Goal: Navigation & Orientation: Find specific page/section

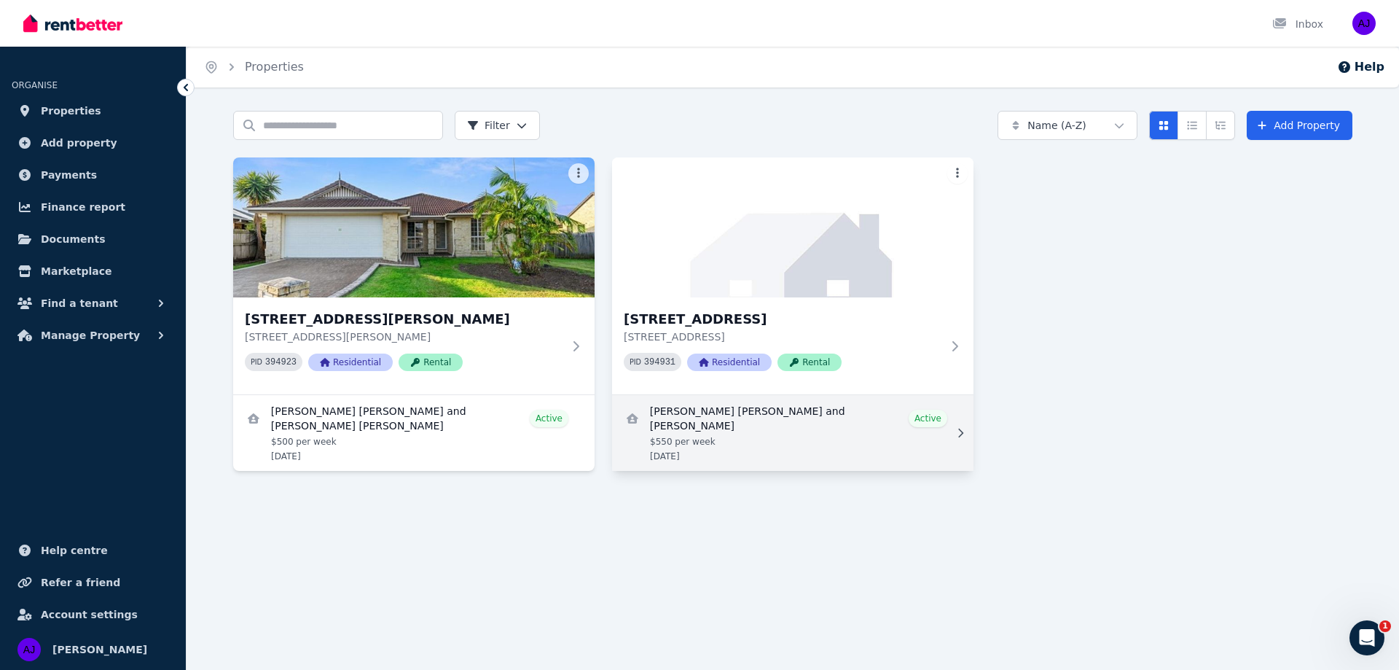
click at [792, 417] on link "View details for Tara-Jane Louise James and Kiarra de Bruyn" at bounding box center [793, 433] width 362 height 76
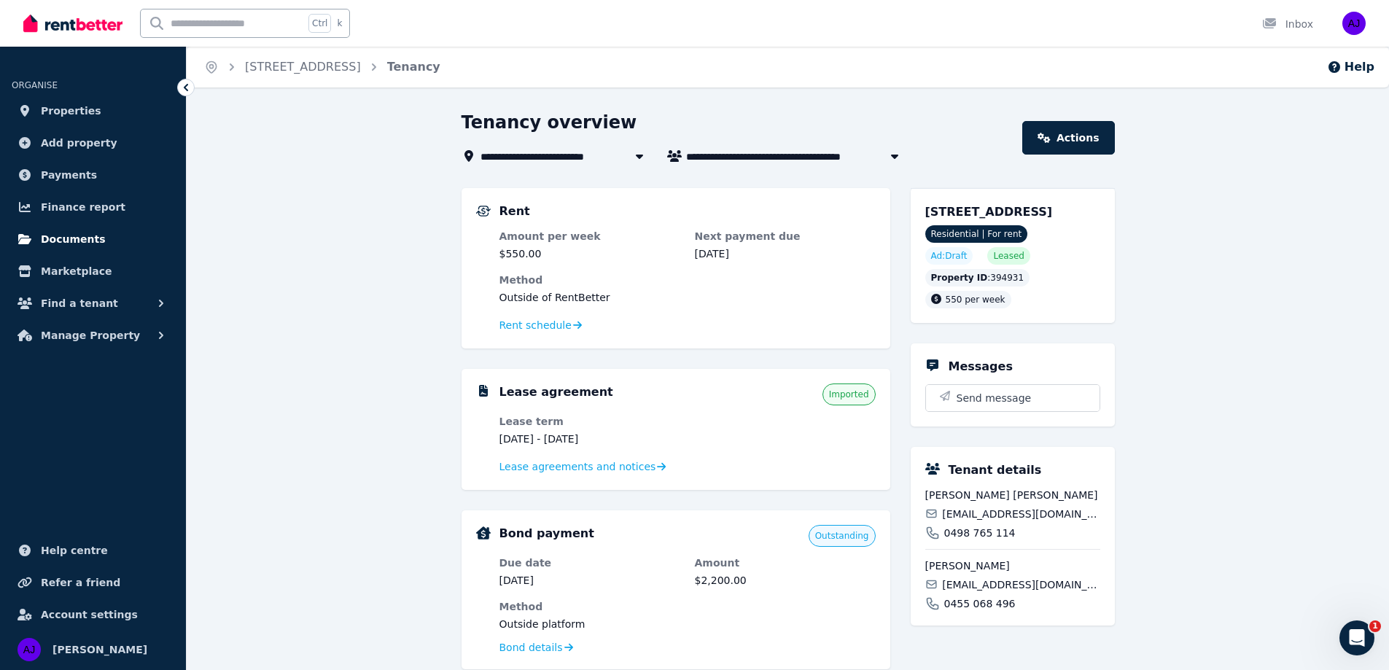
click at [58, 241] on span "Documents" at bounding box center [73, 238] width 65 height 17
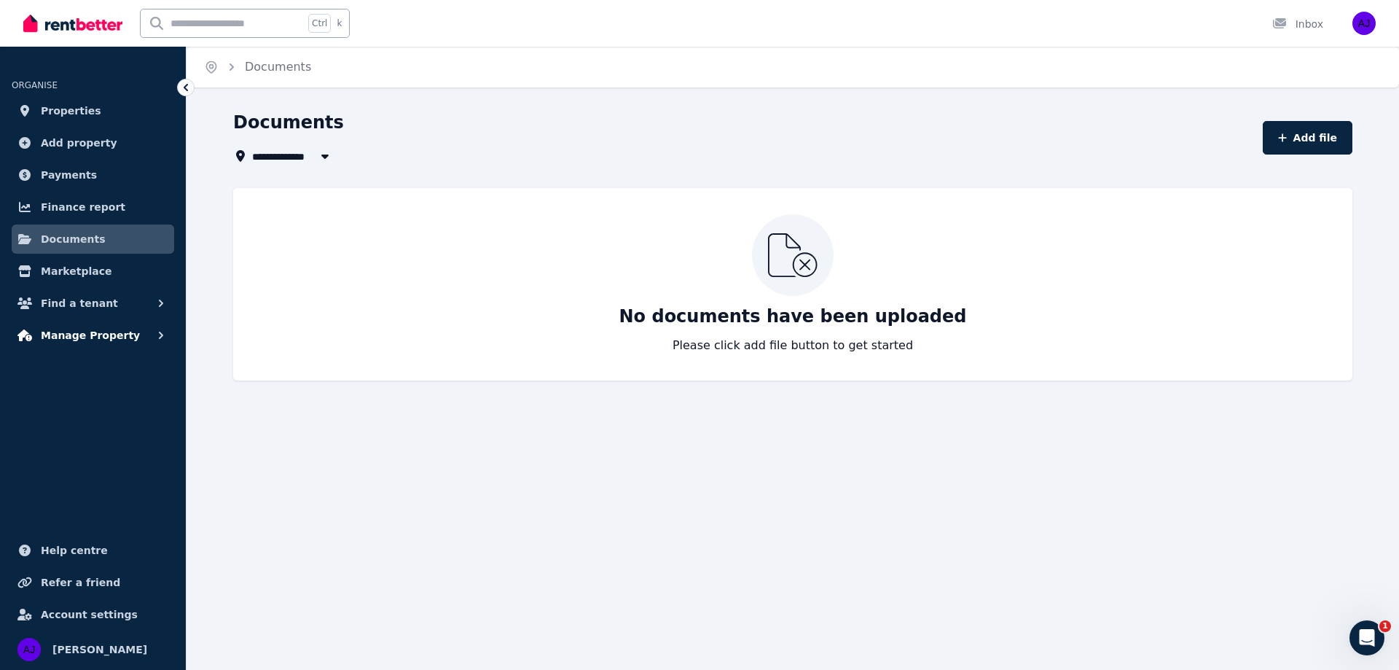
click at [89, 332] on span "Manage Property" at bounding box center [90, 335] width 99 height 17
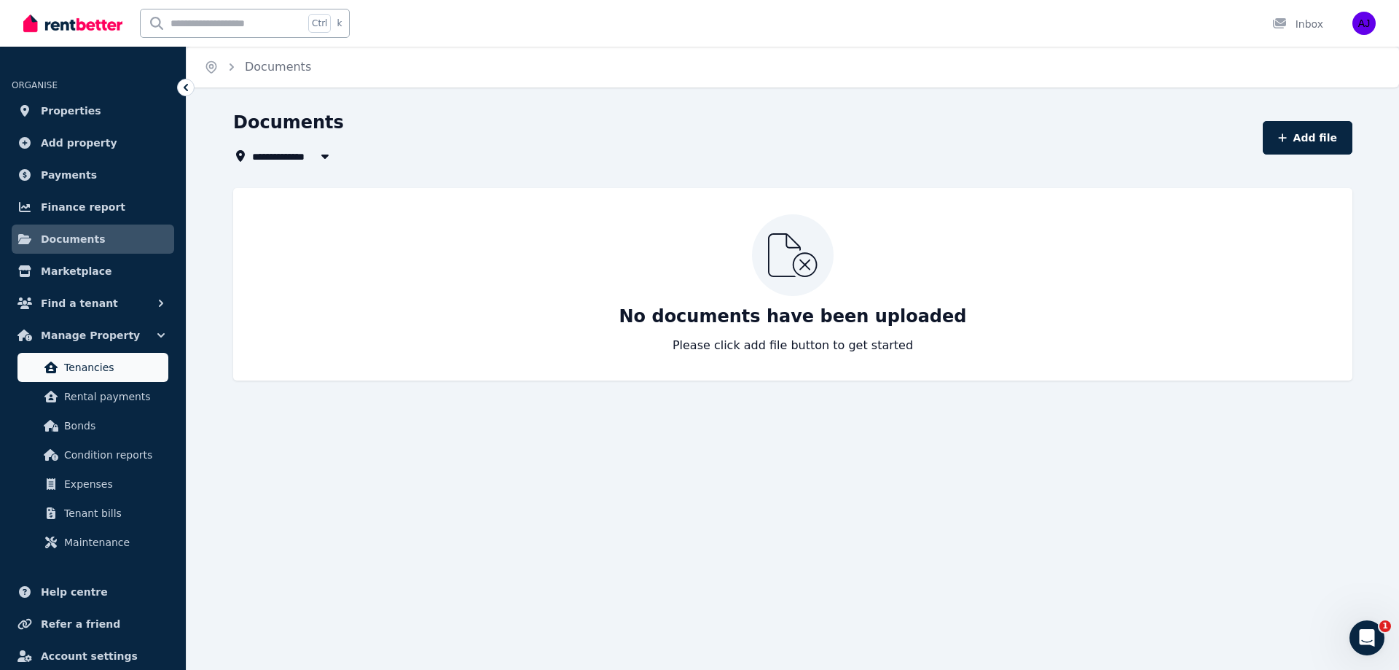
click at [87, 364] on span "Tenancies" at bounding box center [113, 367] width 98 height 17
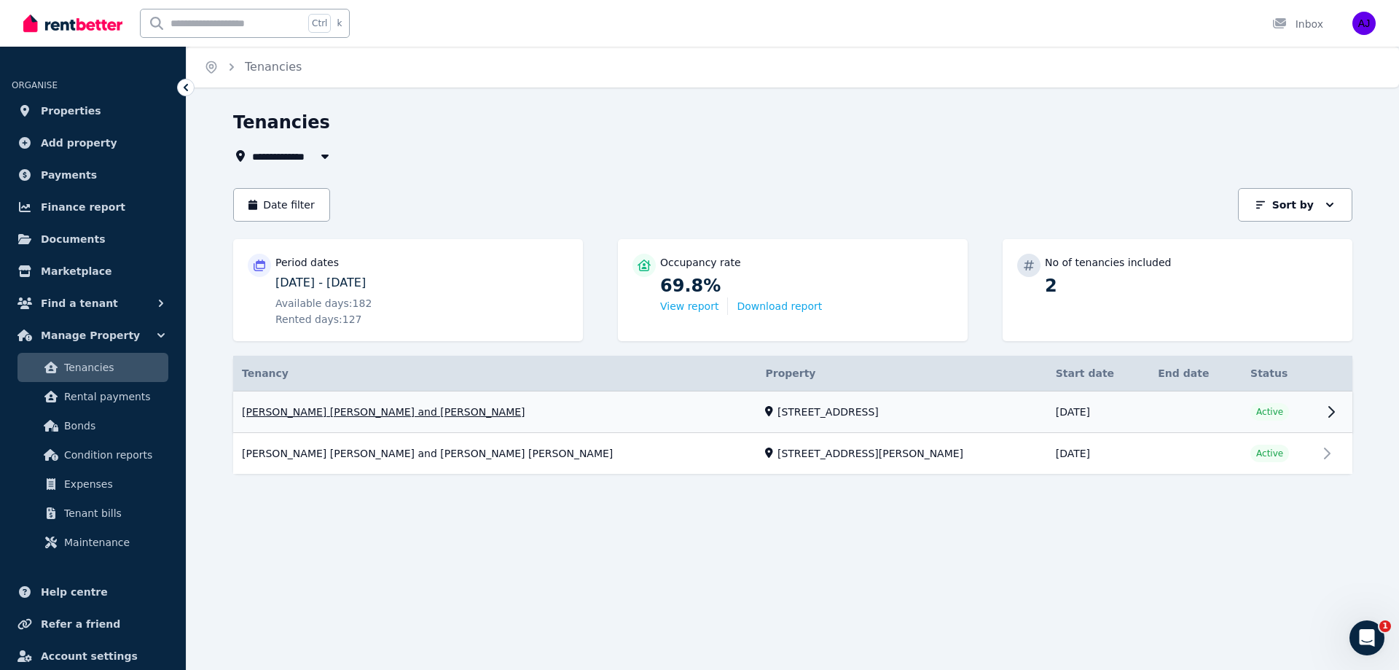
click at [1329, 405] on link "View property details" at bounding box center [793, 412] width 1120 height 42
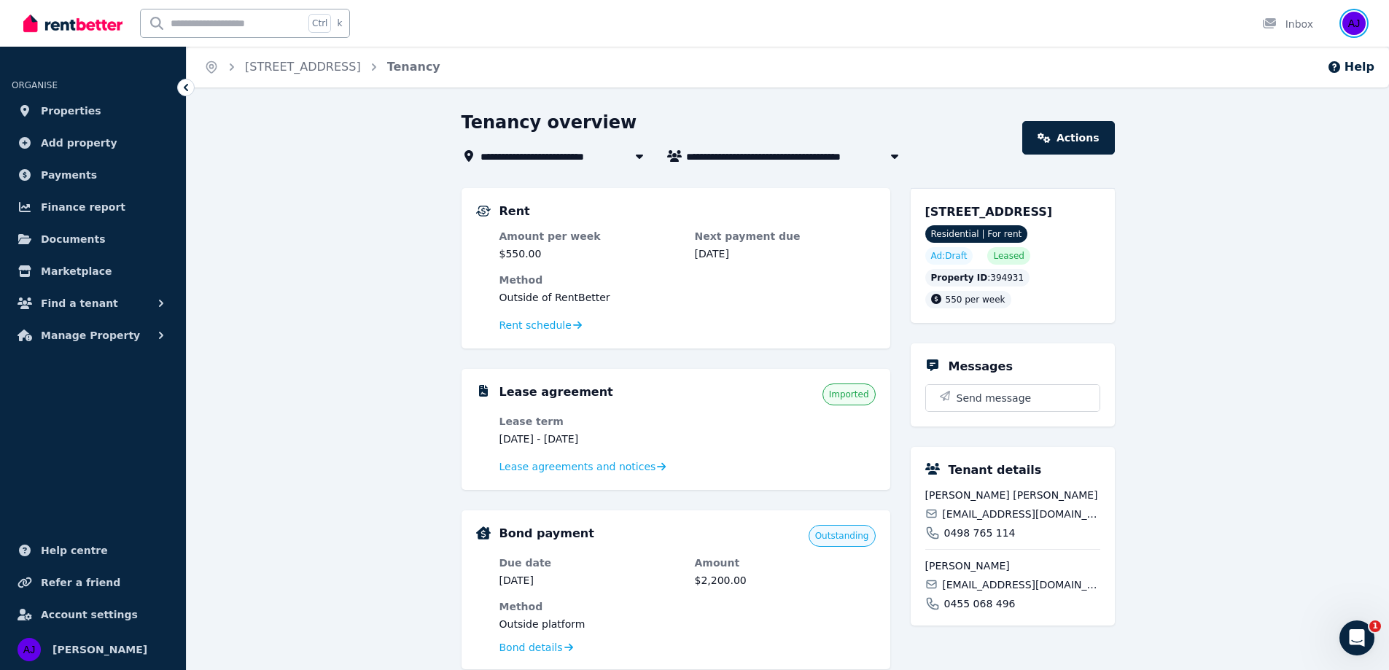
click at [1351, 23] on img "button" at bounding box center [1353, 23] width 23 height 23
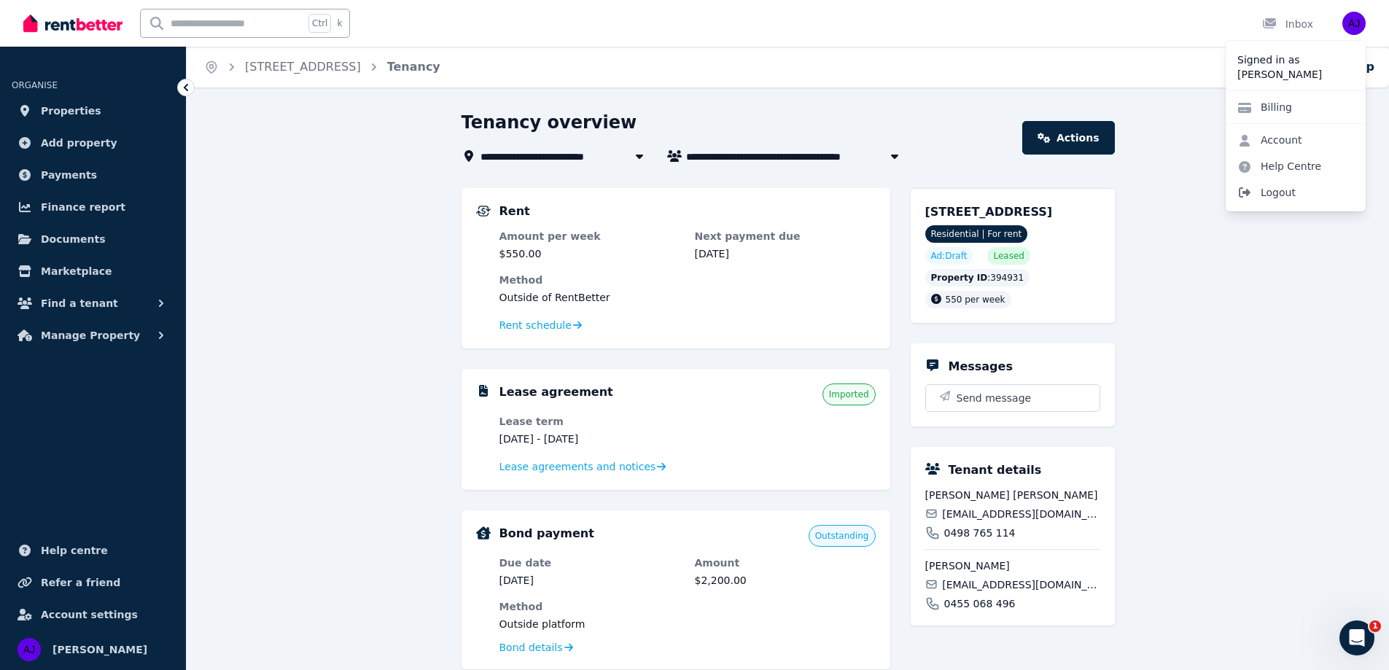
click at [1279, 188] on span "Logout" at bounding box center [1295, 192] width 140 height 26
